Goal: Transaction & Acquisition: Purchase product/service

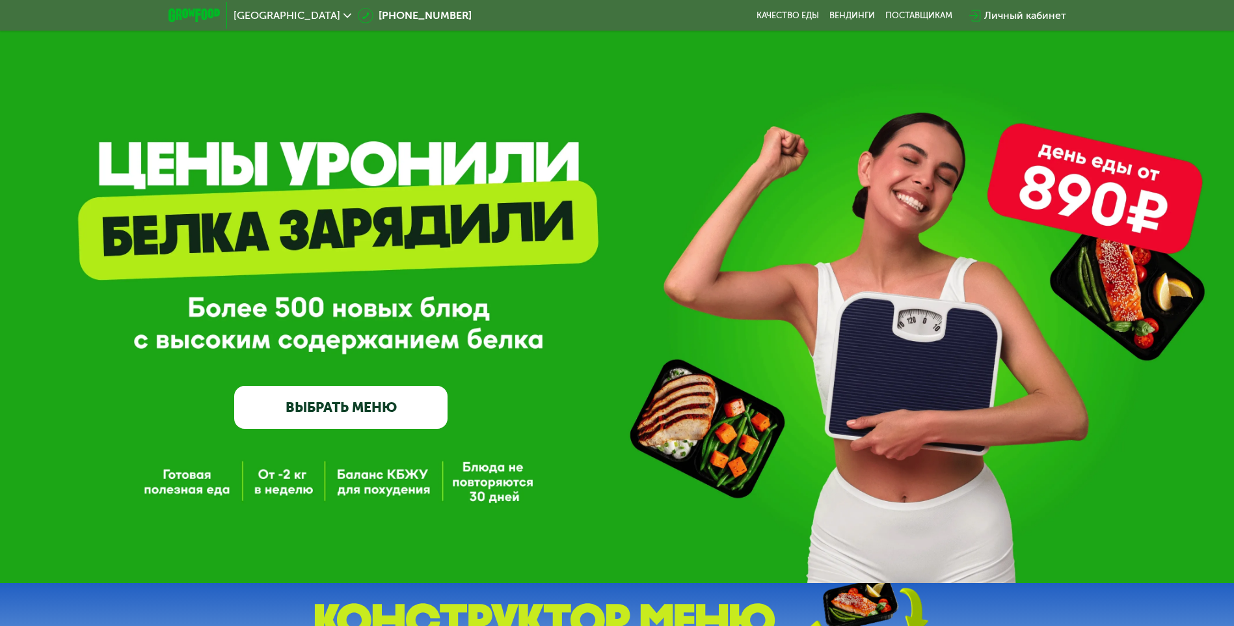
click at [367, 386] on link "ВЫБРАТЬ МЕНЮ" at bounding box center [340, 407] width 213 height 43
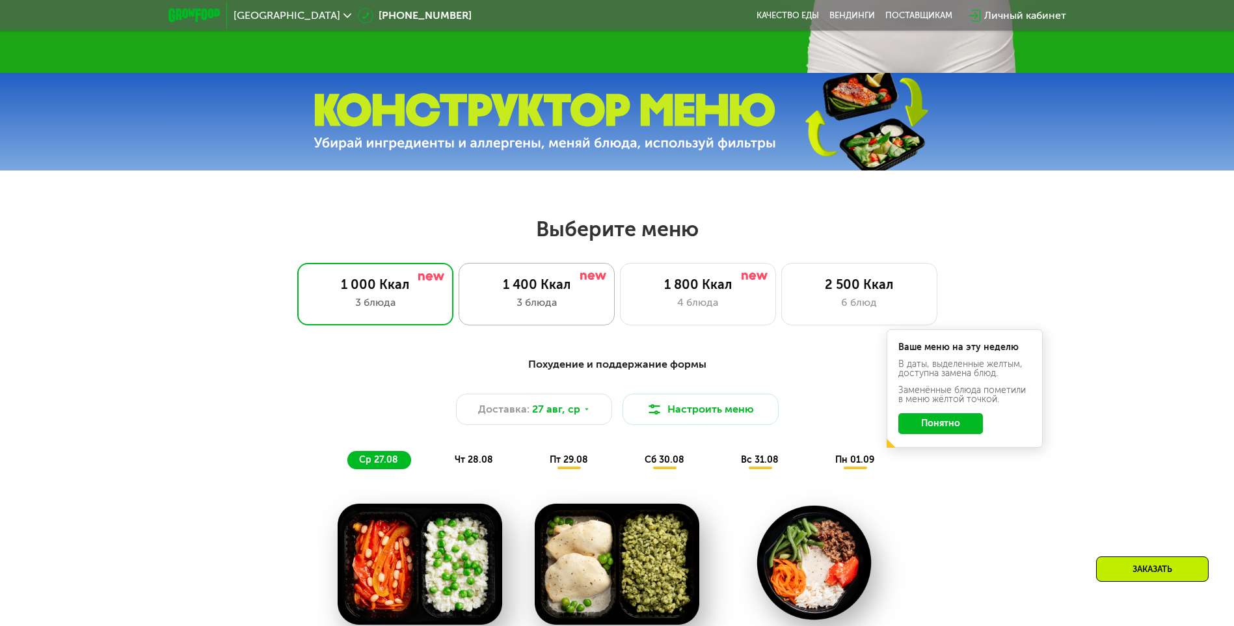
scroll to position [520, 0]
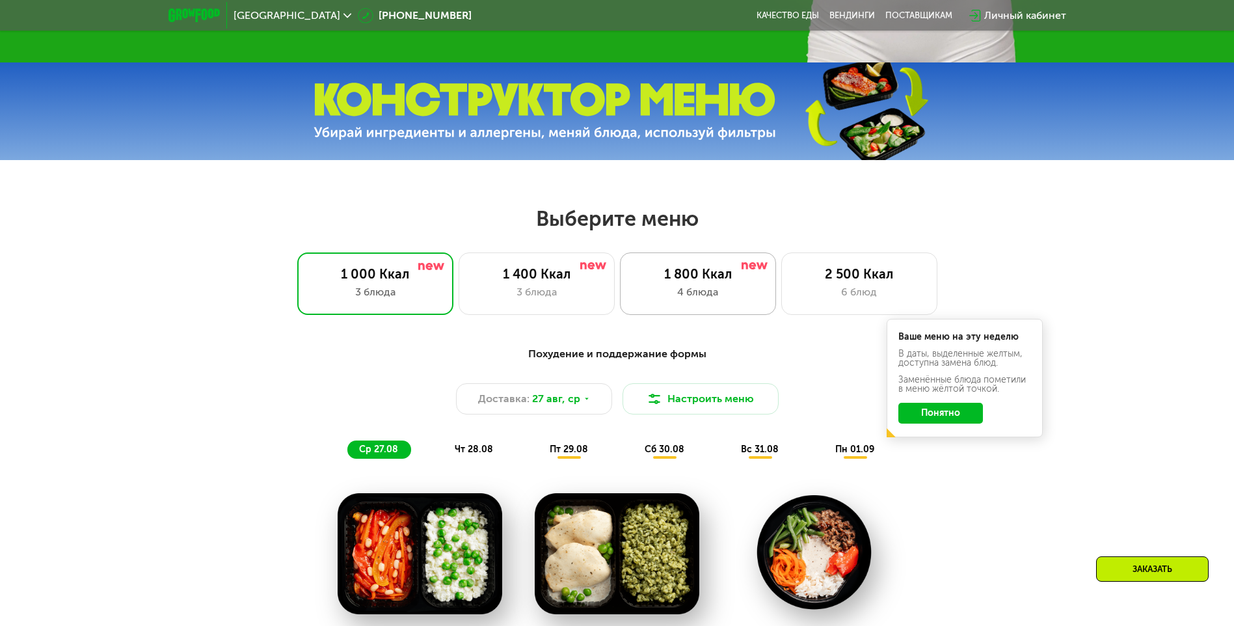
click at [781, 287] on div "1 800 Ккал 4 блюда" at bounding box center [859, 283] width 156 height 62
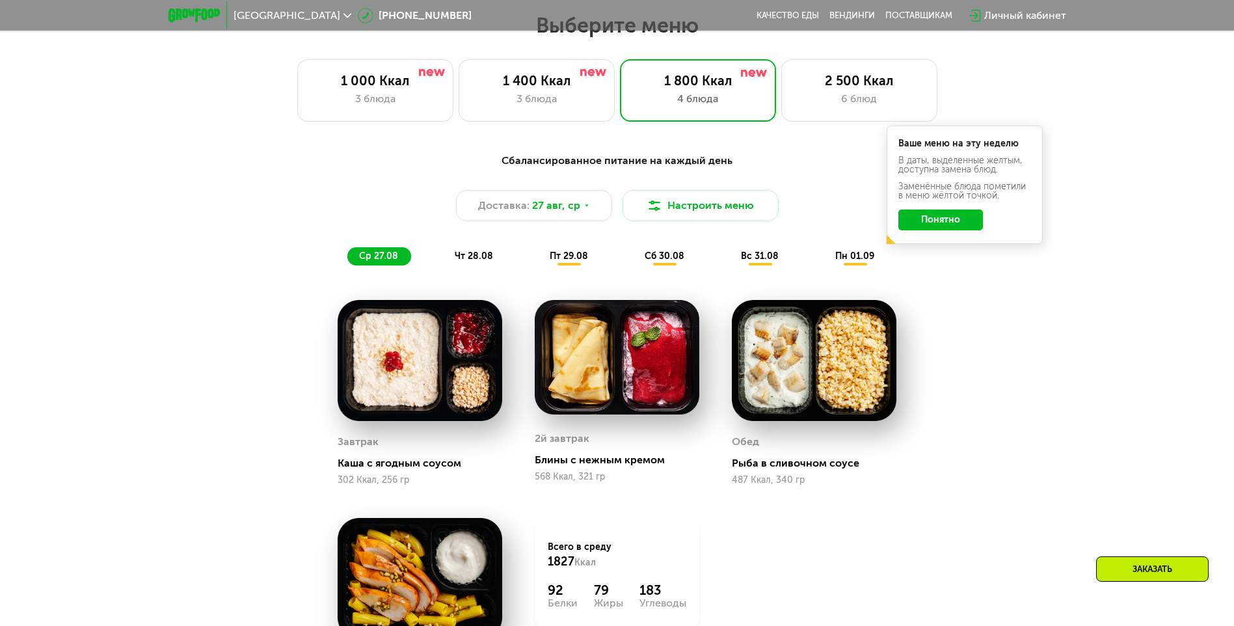
scroll to position [715, 0]
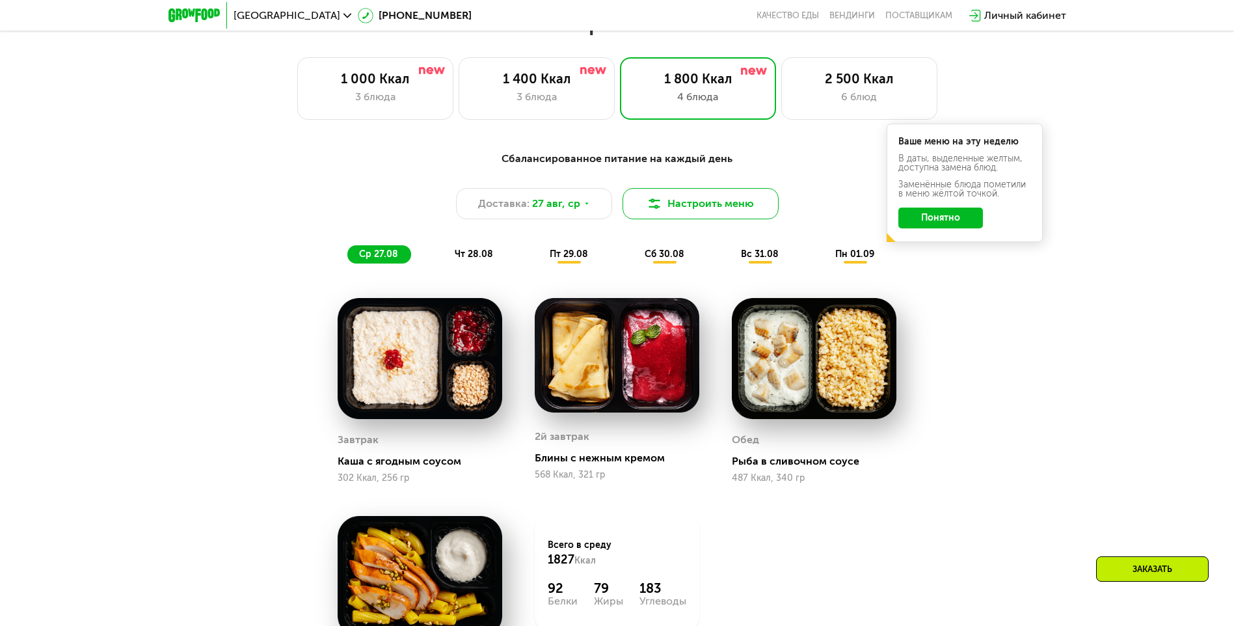
click at [700, 215] on button "Настроить меню" at bounding box center [700, 203] width 156 height 31
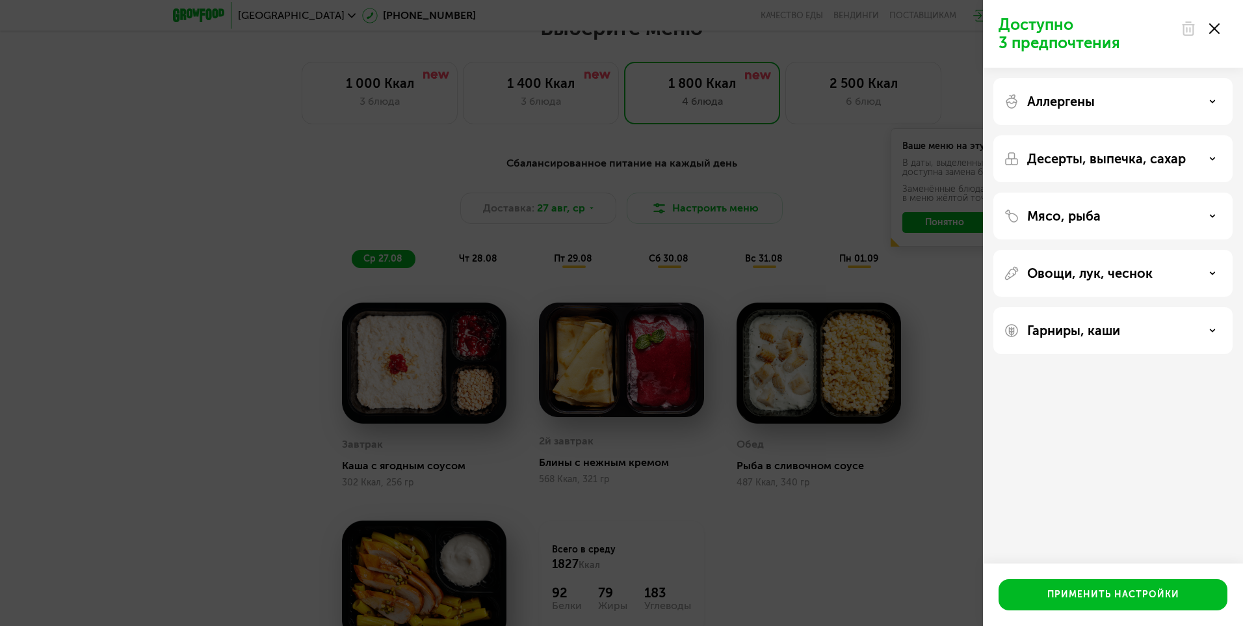
click at [724, 263] on div "Доступно 3 предпочтения Аллергены Десерты, выпечка, сахар Мясо, рыба Овощи, лук…" at bounding box center [621, 313] width 1243 height 626
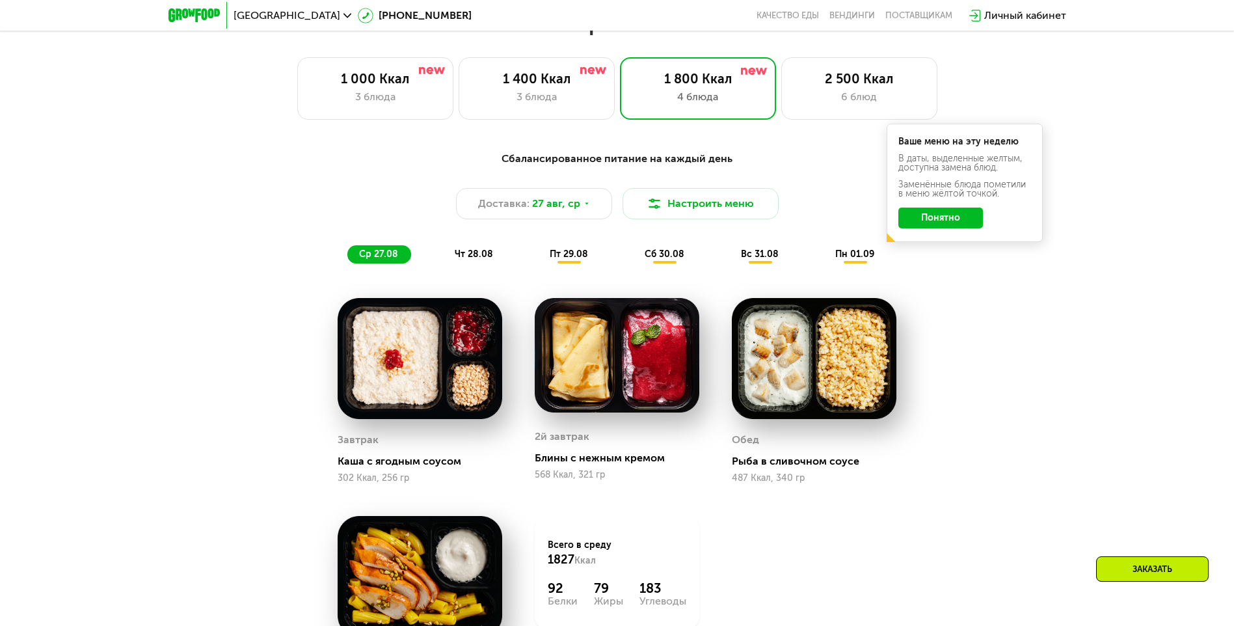
click at [639, 345] on img at bounding box center [617, 355] width 165 height 114
click at [568, 257] on span "пт 29.08" at bounding box center [568, 253] width 38 height 11
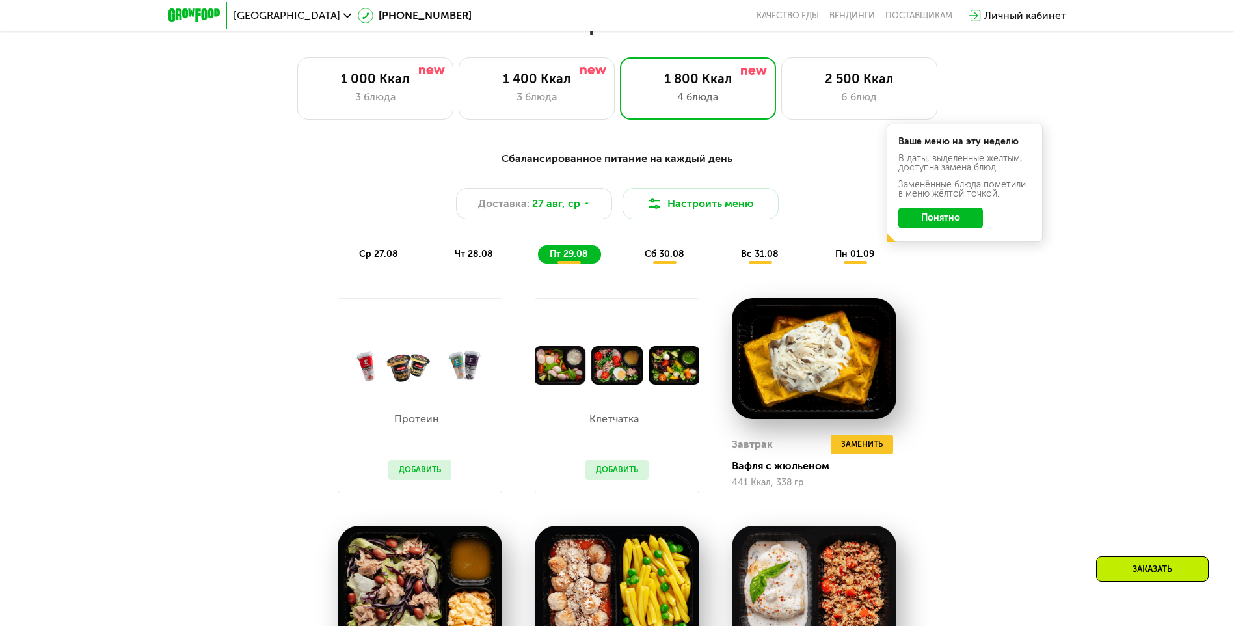
click at [706, 263] on div "ср 27.08 чт 28.08 пт 29.08 сб 30.08 вс 31.08 пн 01.09" at bounding box center [617, 254] width 540 height 18
click at [729, 263] on div "сб 30.08" at bounding box center [760, 254] width 62 height 18
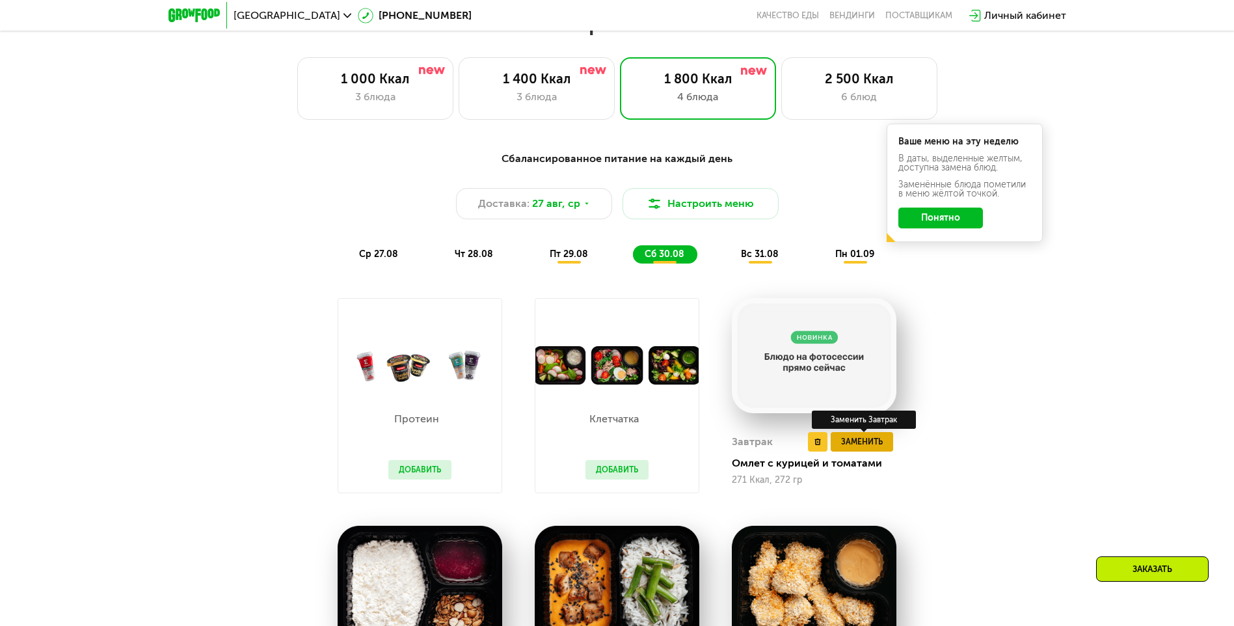
click at [849, 440] on span "Заменить" at bounding box center [862, 441] width 42 height 13
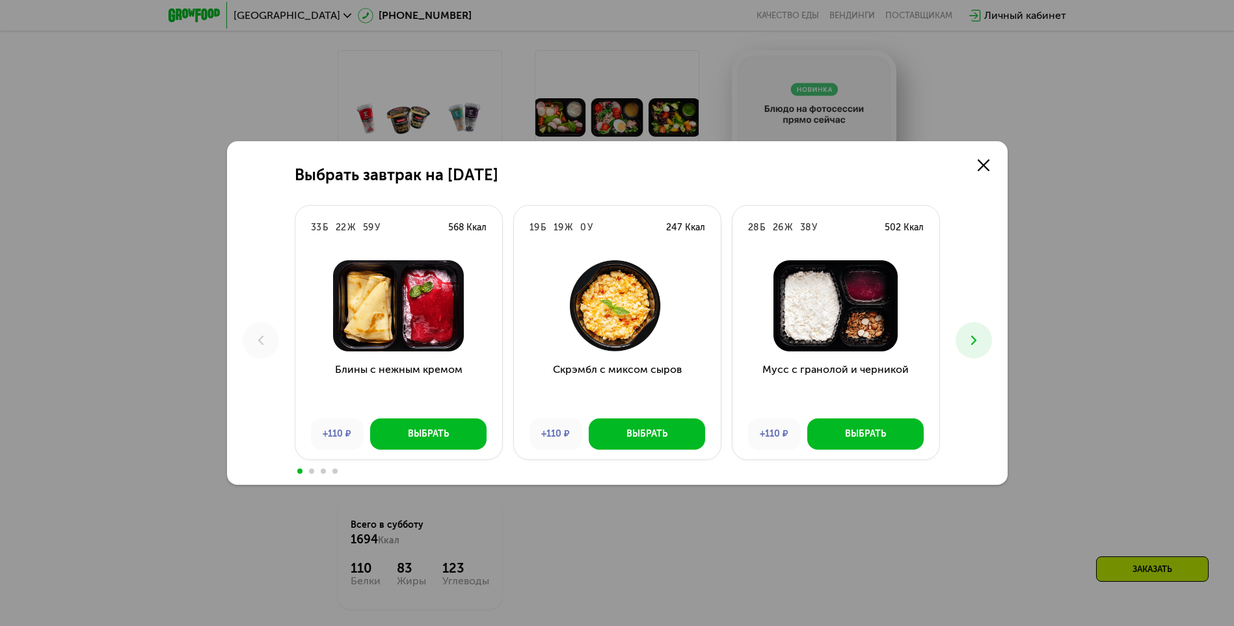
scroll to position [1040, 0]
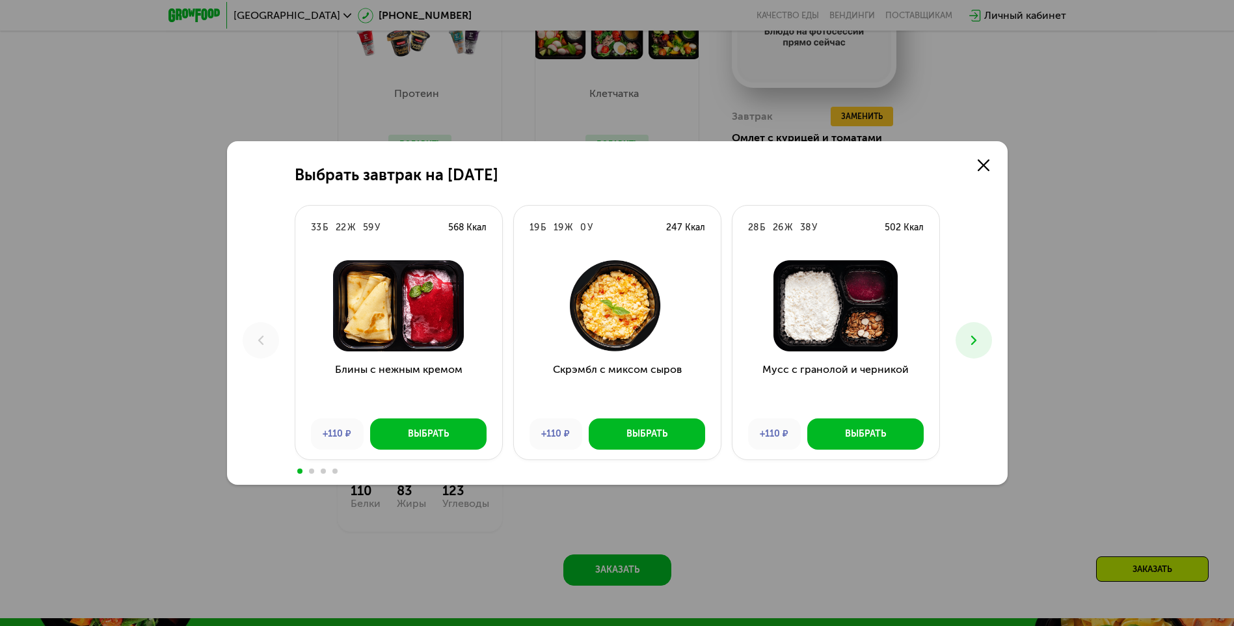
click at [970, 345] on icon at bounding box center [974, 340] width 16 height 16
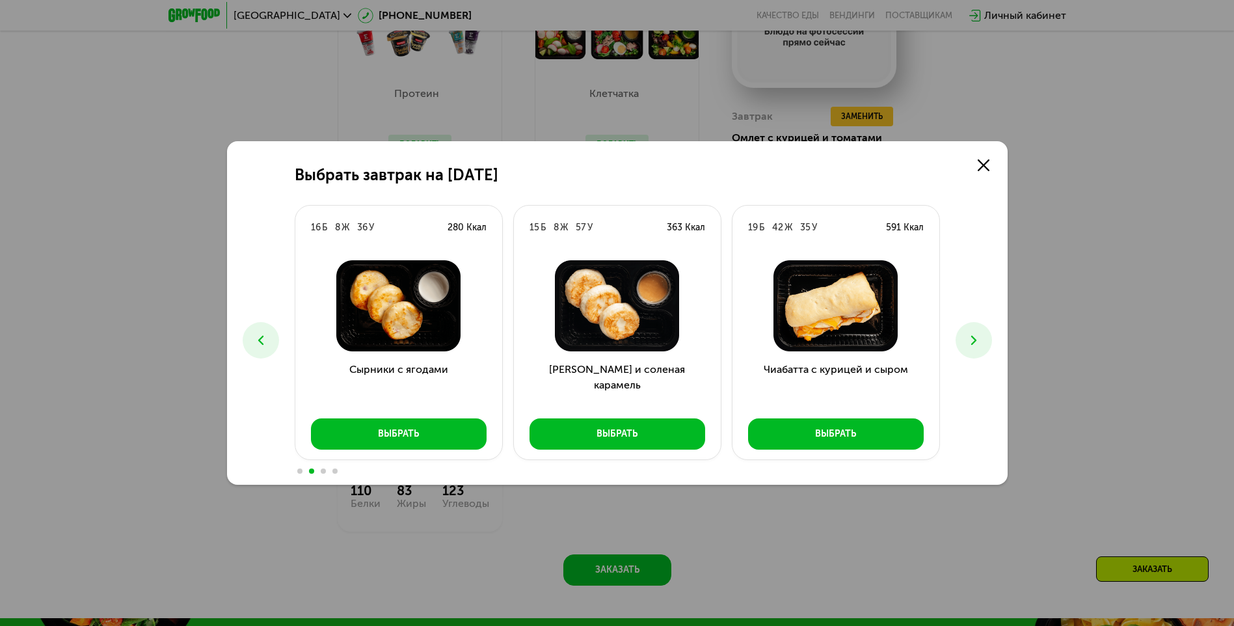
click at [970, 345] on icon at bounding box center [974, 340] width 16 height 16
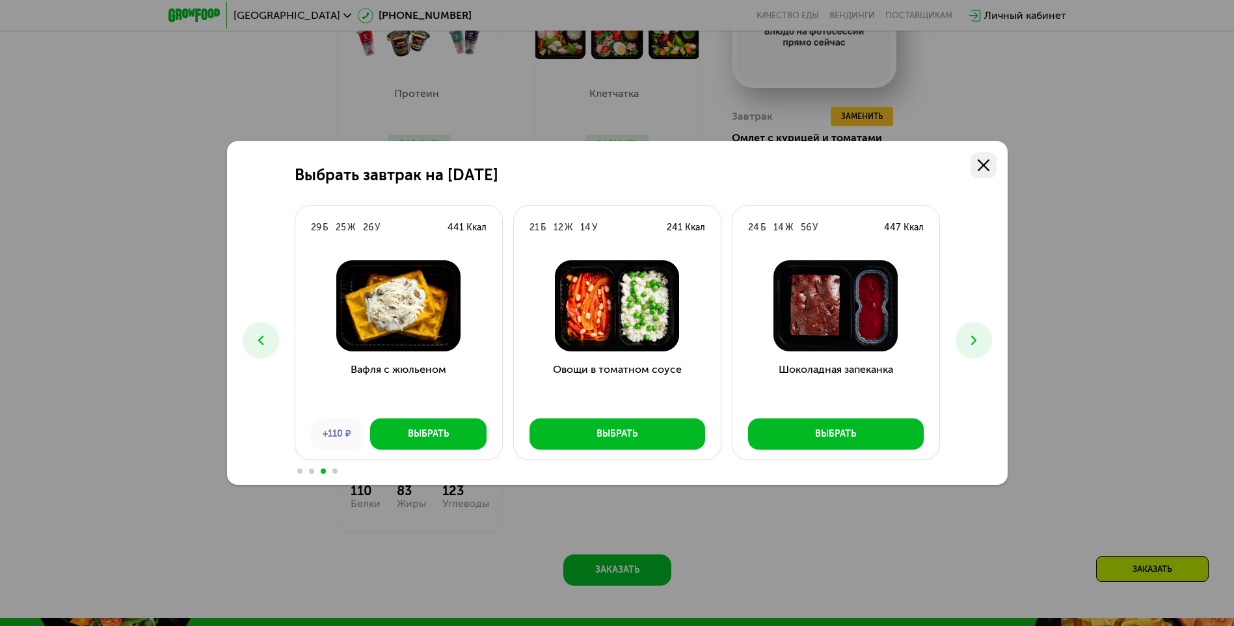
click at [983, 167] on icon at bounding box center [983, 165] width 12 height 12
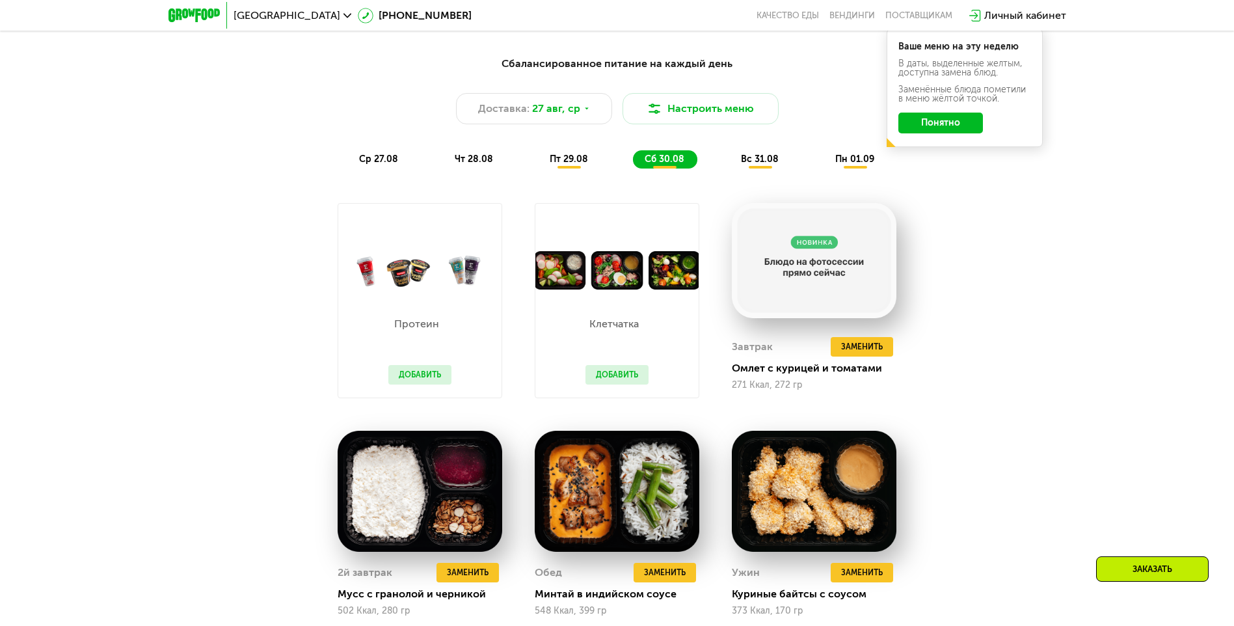
scroll to position [845, 0]
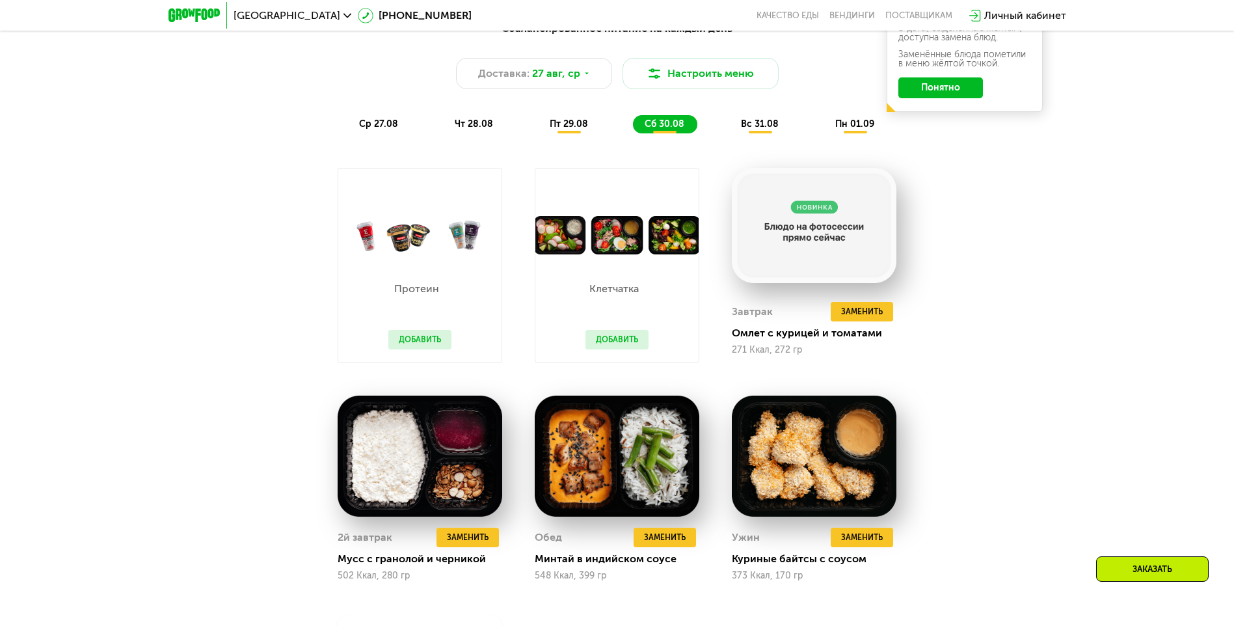
click at [767, 129] on span "вс 31.08" at bounding box center [760, 123] width 38 height 11
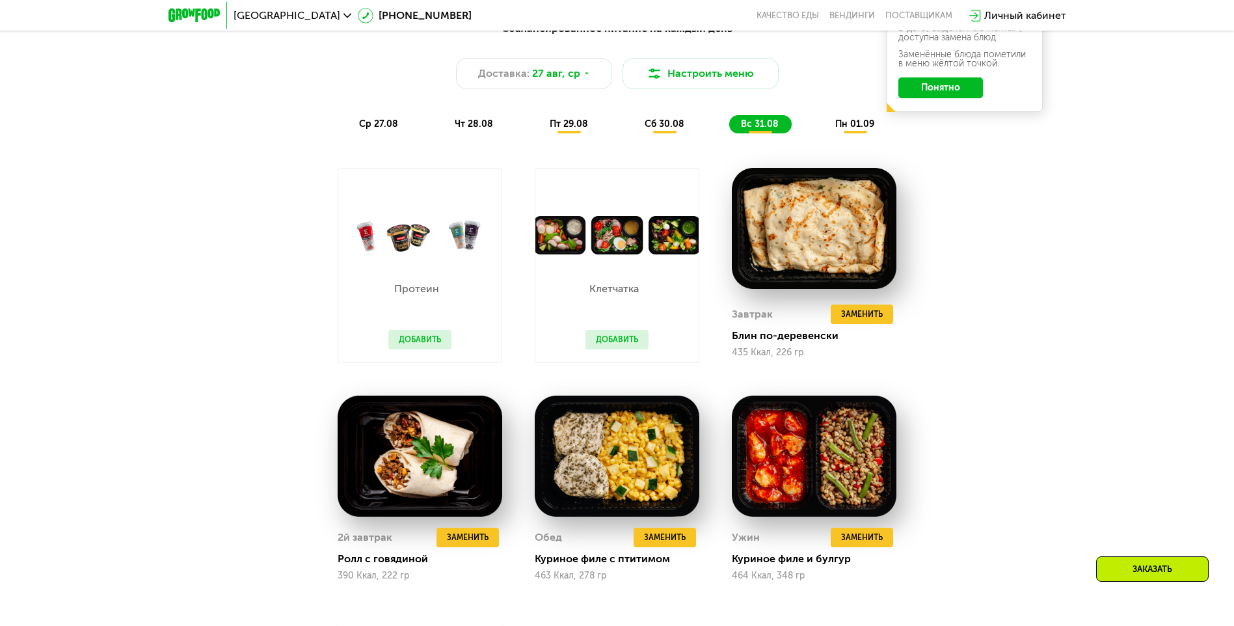
click at [592, 343] on button "Добавить" at bounding box center [616, 340] width 63 height 20
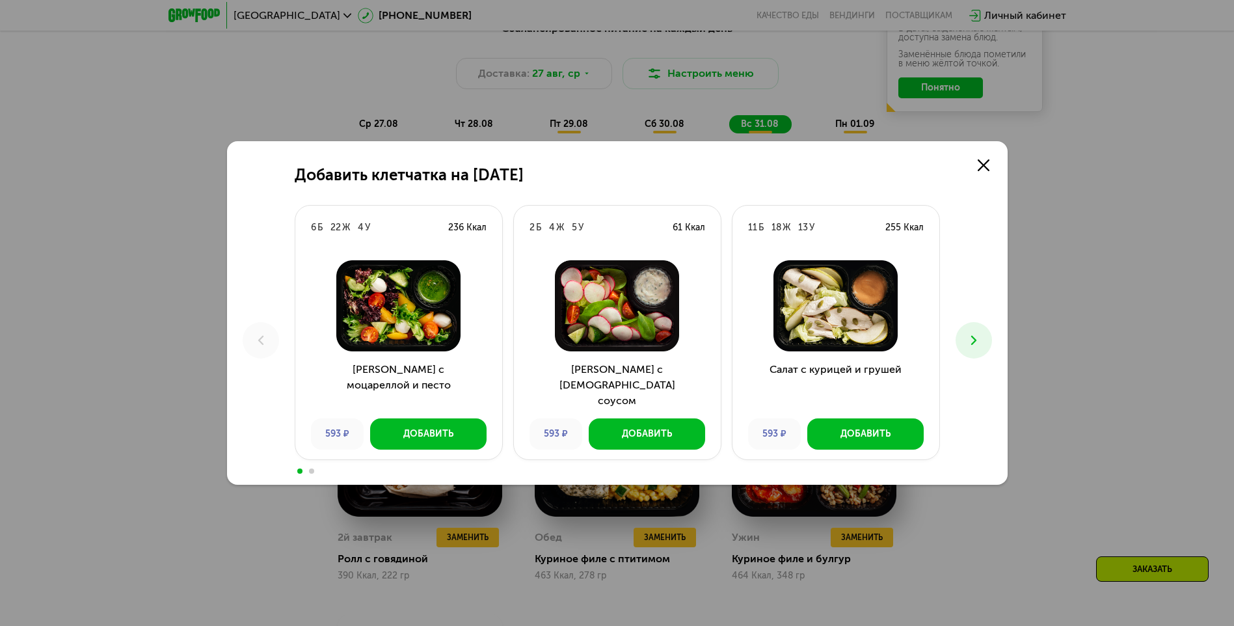
click at [977, 332] on button at bounding box center [973, 340] width 36 height 36
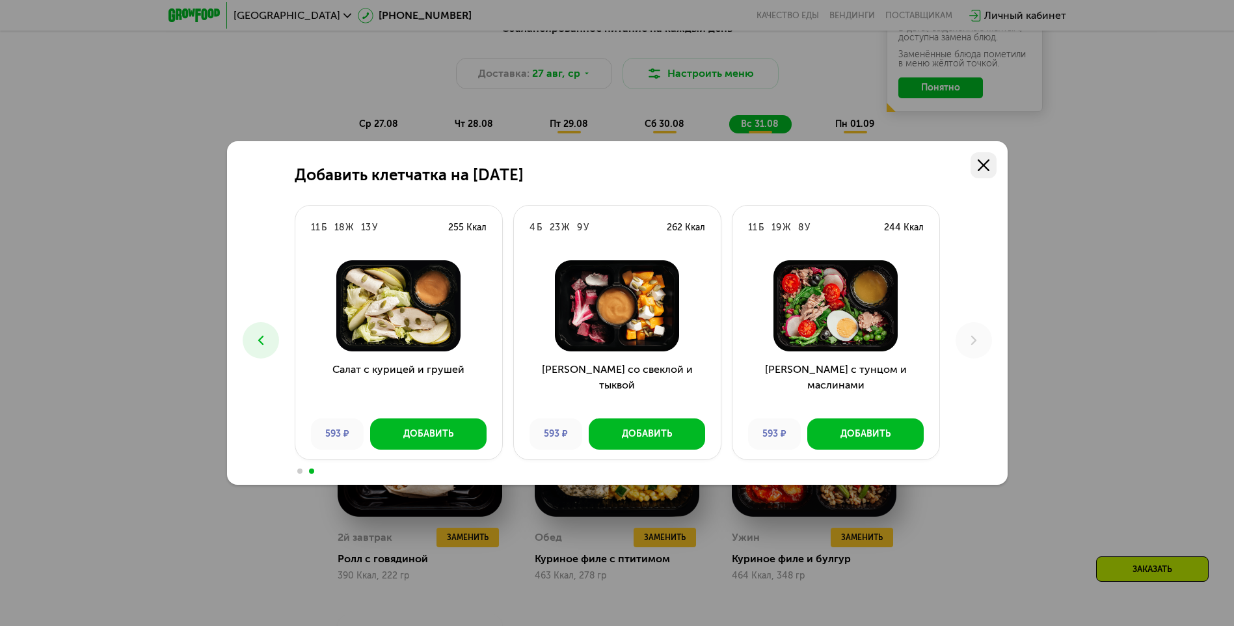
click at [984, 159] on icon at bounding box center [983, 165] width 12 height 12
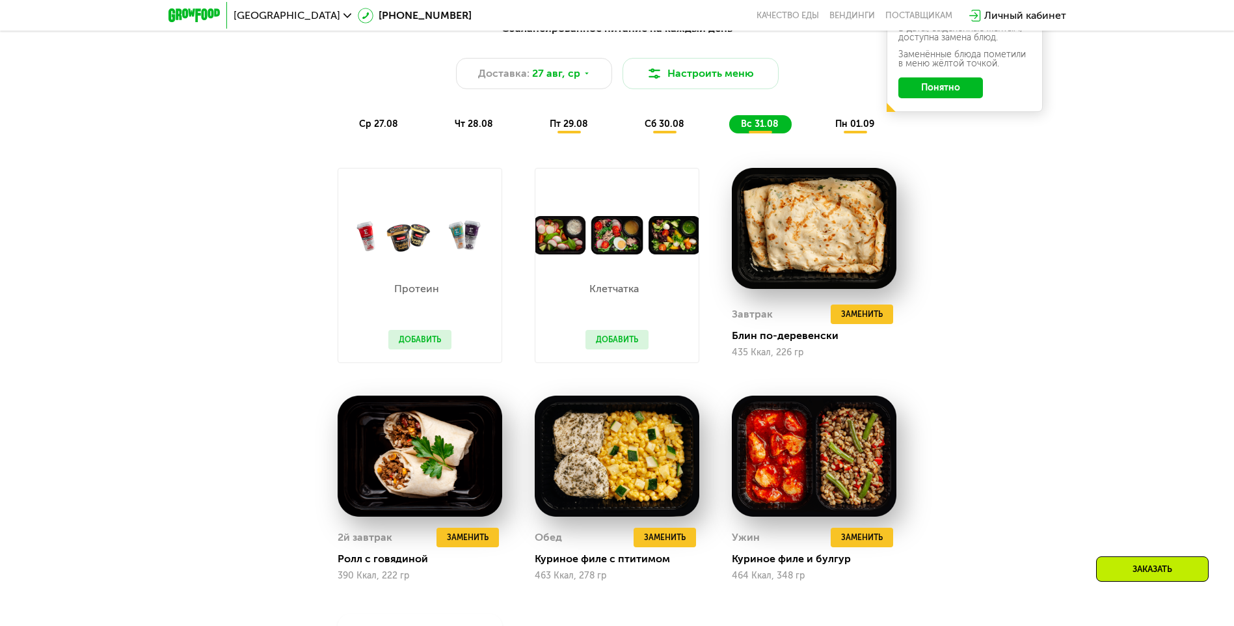
scroll to position [715, 0]
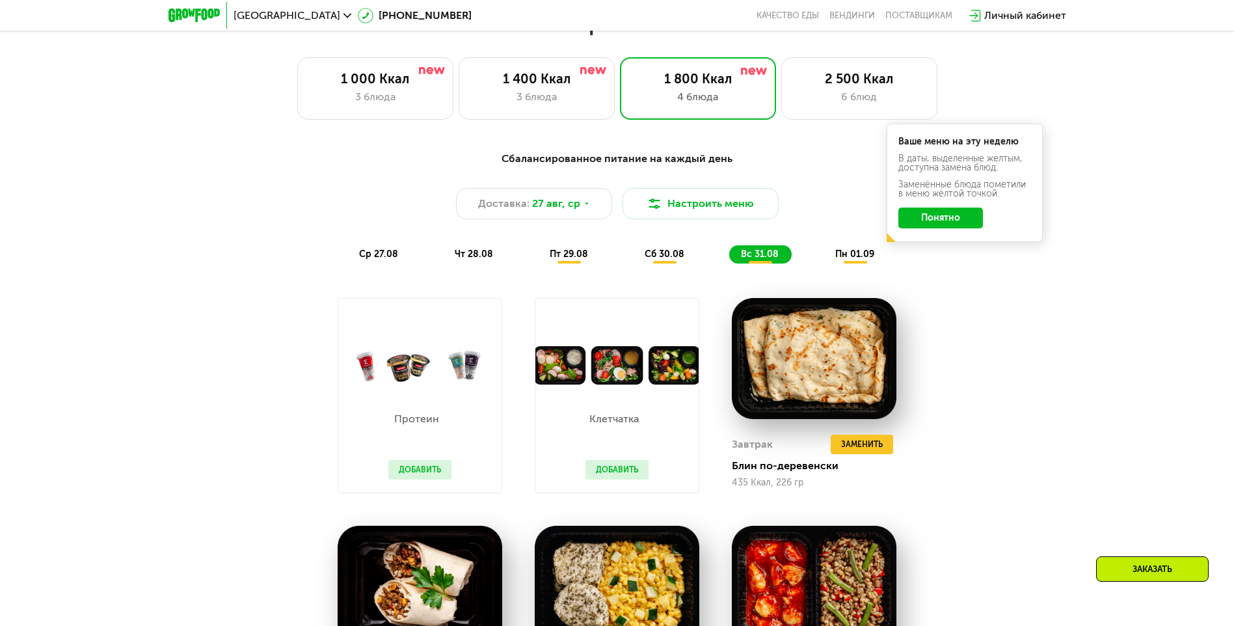
click at [936, 218] on button "Понятно" at bounding box center [940, 217] width 85 height 21
